Goal: Transaction & Acquisition: Purchase product/service

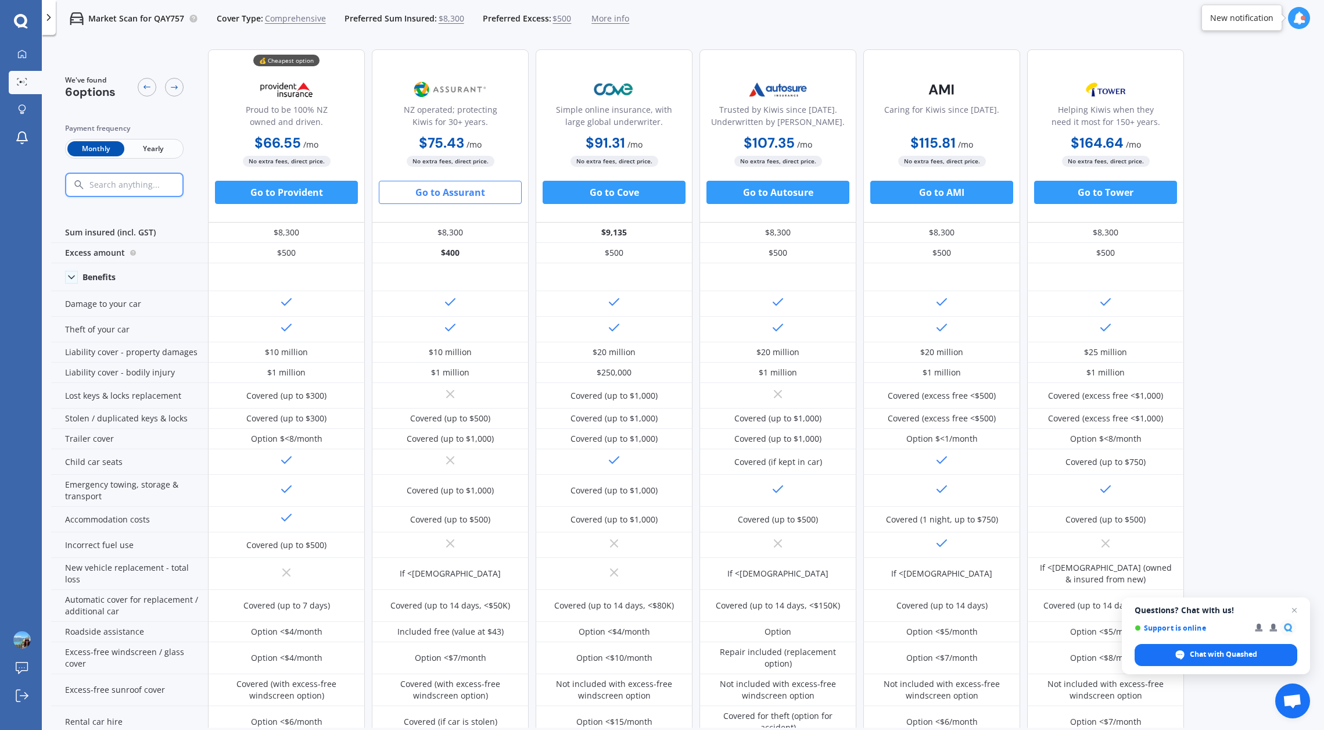
click at [449, 189] on button "Go to Assurant" at bounding box center [450, 192] width 143 height 23
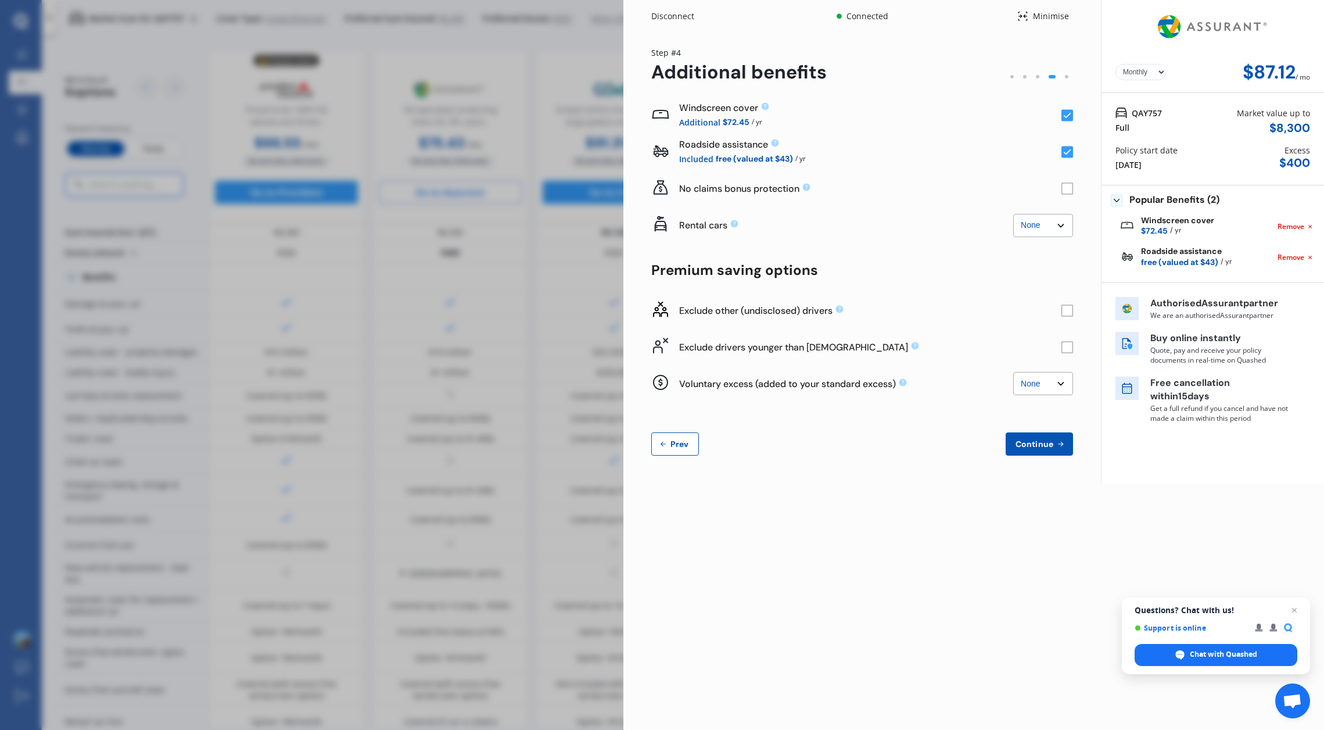
click at [1067, 150] on rect at bounding box center [1067, 152] width 12 height 12
click at [1064, 186] on rect at bounding box center [1067, 189] width 12 height 12
click at [1067, 188] on rect at bounding box center [1067, 189] width 12 height 12
click at [1158, 69] on select "Yearly Monthly" at bounding box center [1140, 72] width 51 height 16
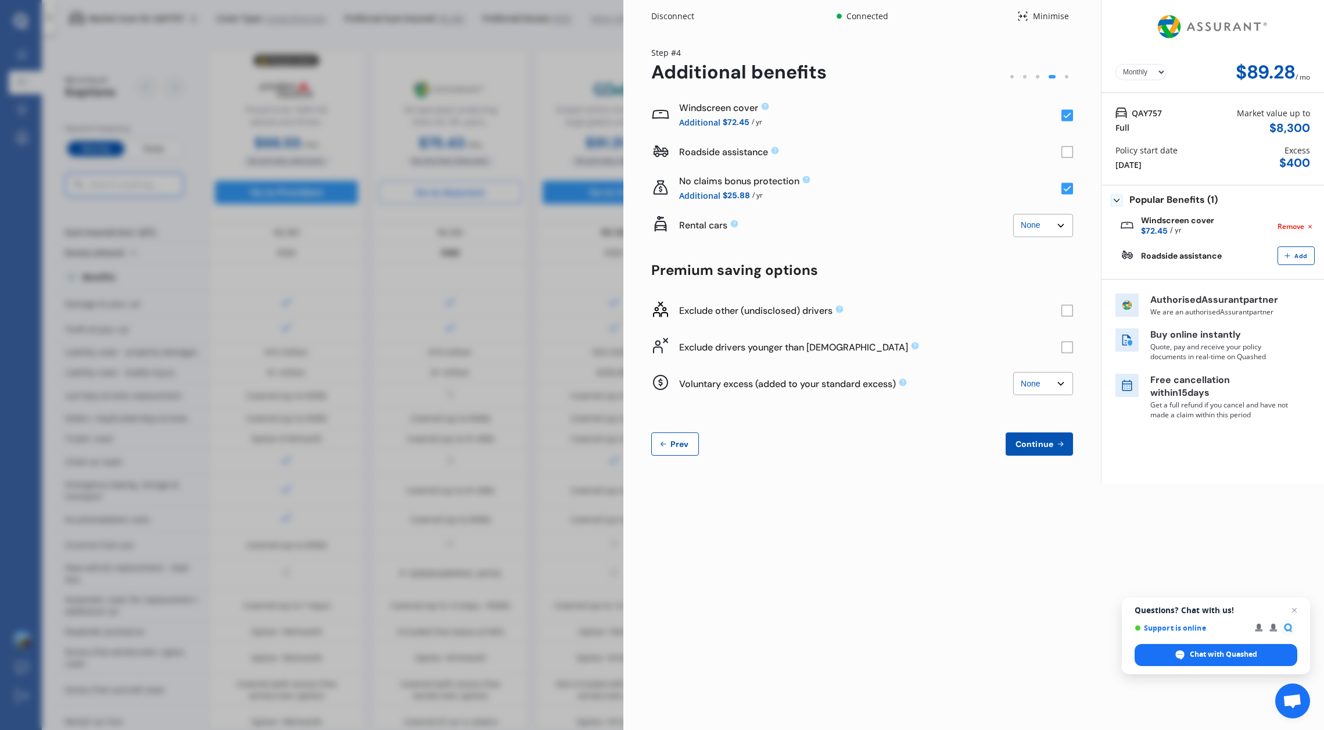
select select "Yearly"
click at [1066, 187] on rect at bounding box center [1067, 189] width 12 height 12
click at [1068, 189] on rect at bounding box center [1067, 189] width 12 height 12
click at [1068, 308] on rect at bounding box center [1067, 310] width 12 height 12
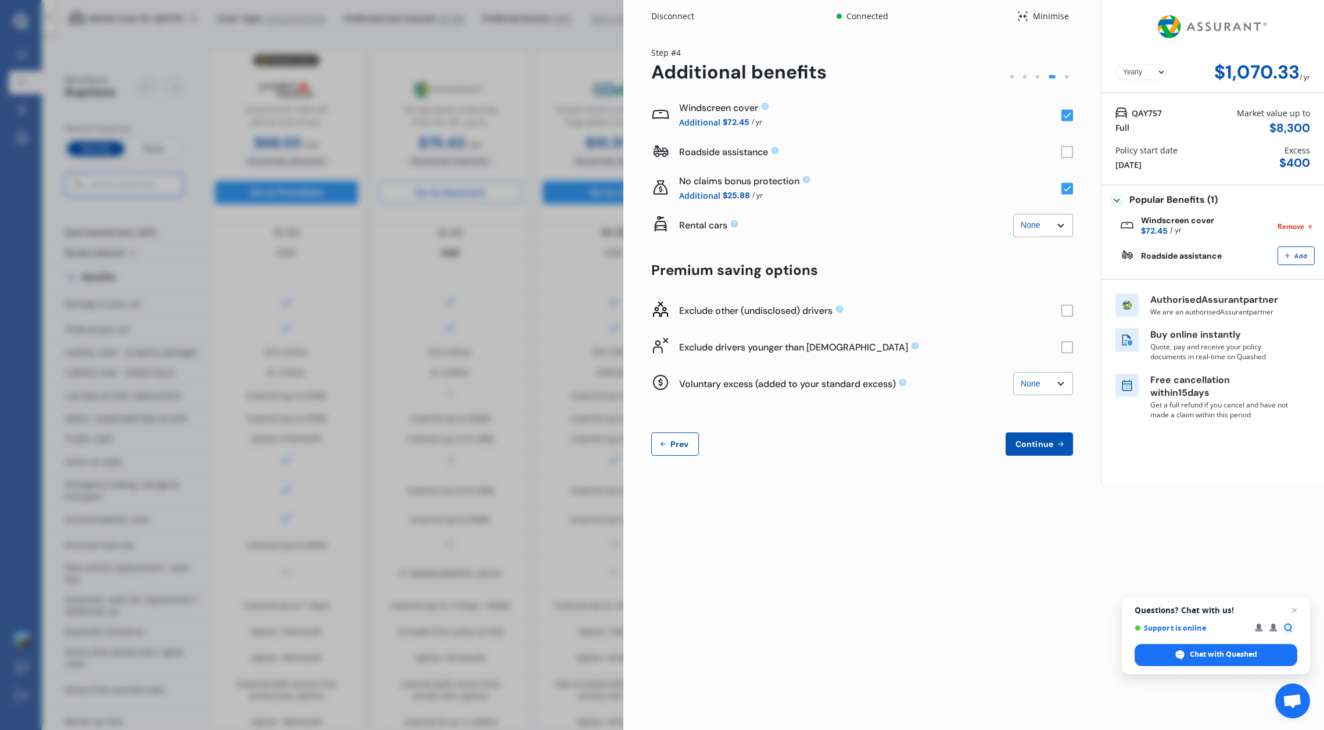
click at [1068, 309] on rect at bounding box center [1067, 310] width 12 height 12
click at [1068, 309] on icon at bounding box center [1068, 311] width 8 height 6
click at [1068, 345] on rect at bounding box center [1067, 347] width 12 height 12
click at [1041, 440] on span "Continue" at bounding box center [1034, 443] width 42 height 9
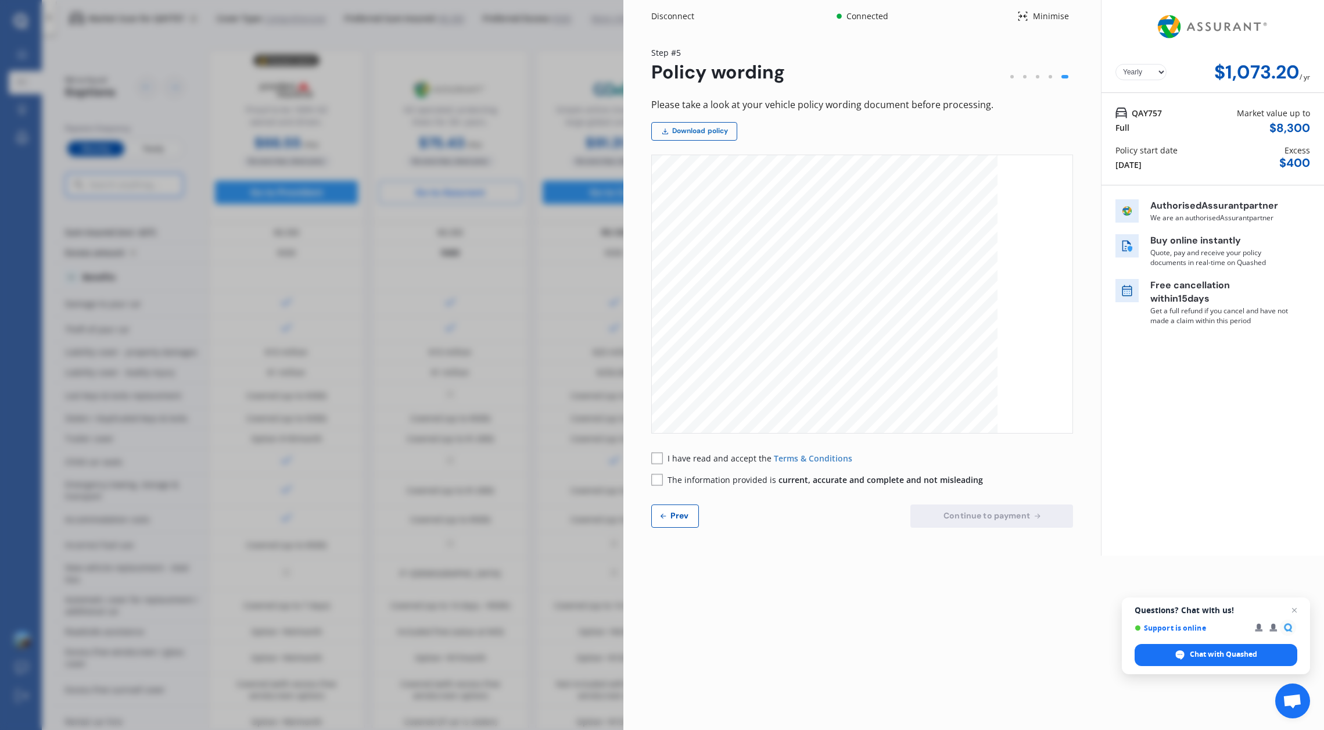
click at [700, 129] on link "Download policy" at bounding box center [694, 131] width 86 height 19
